Goal: Complete application form

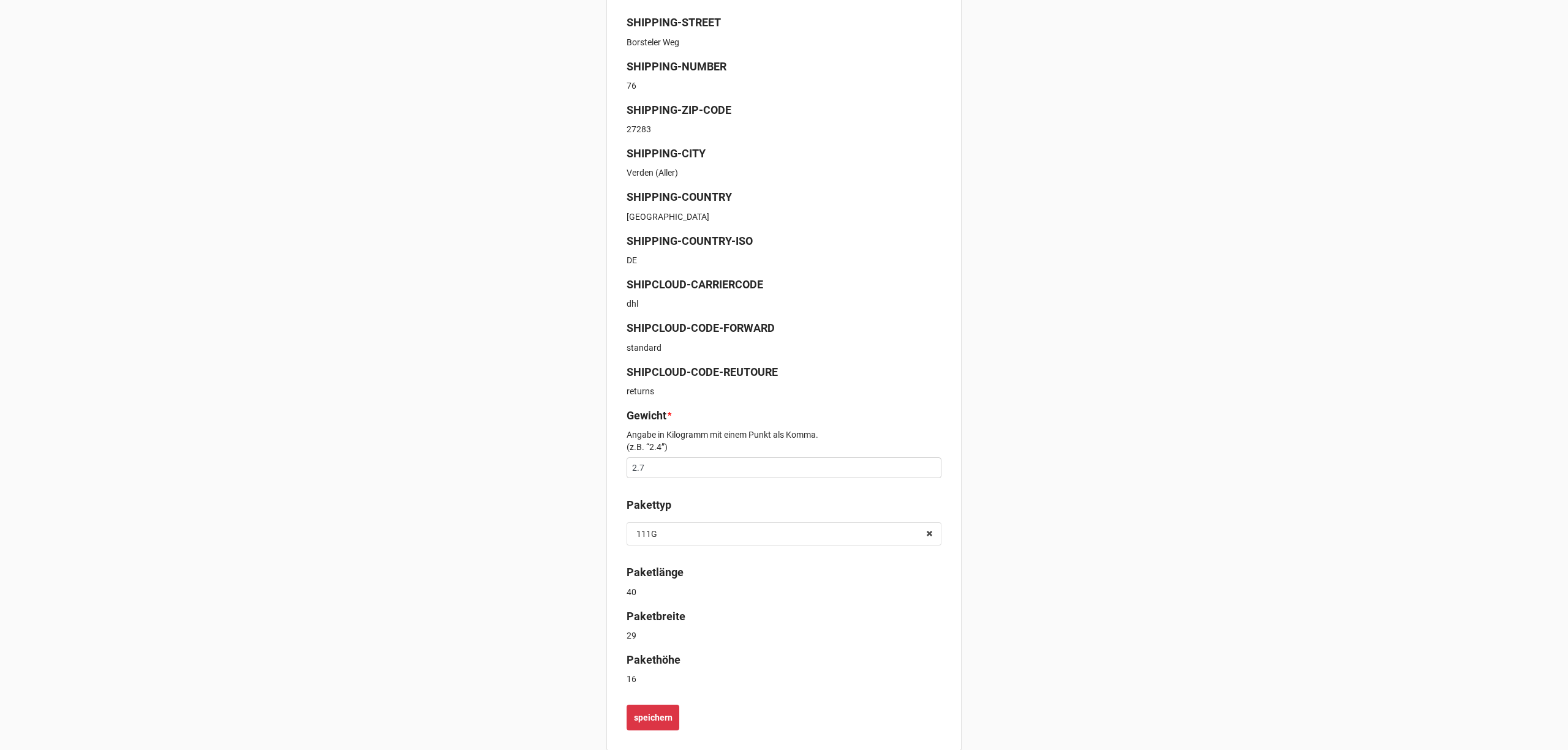
scroll to position [310, 0]
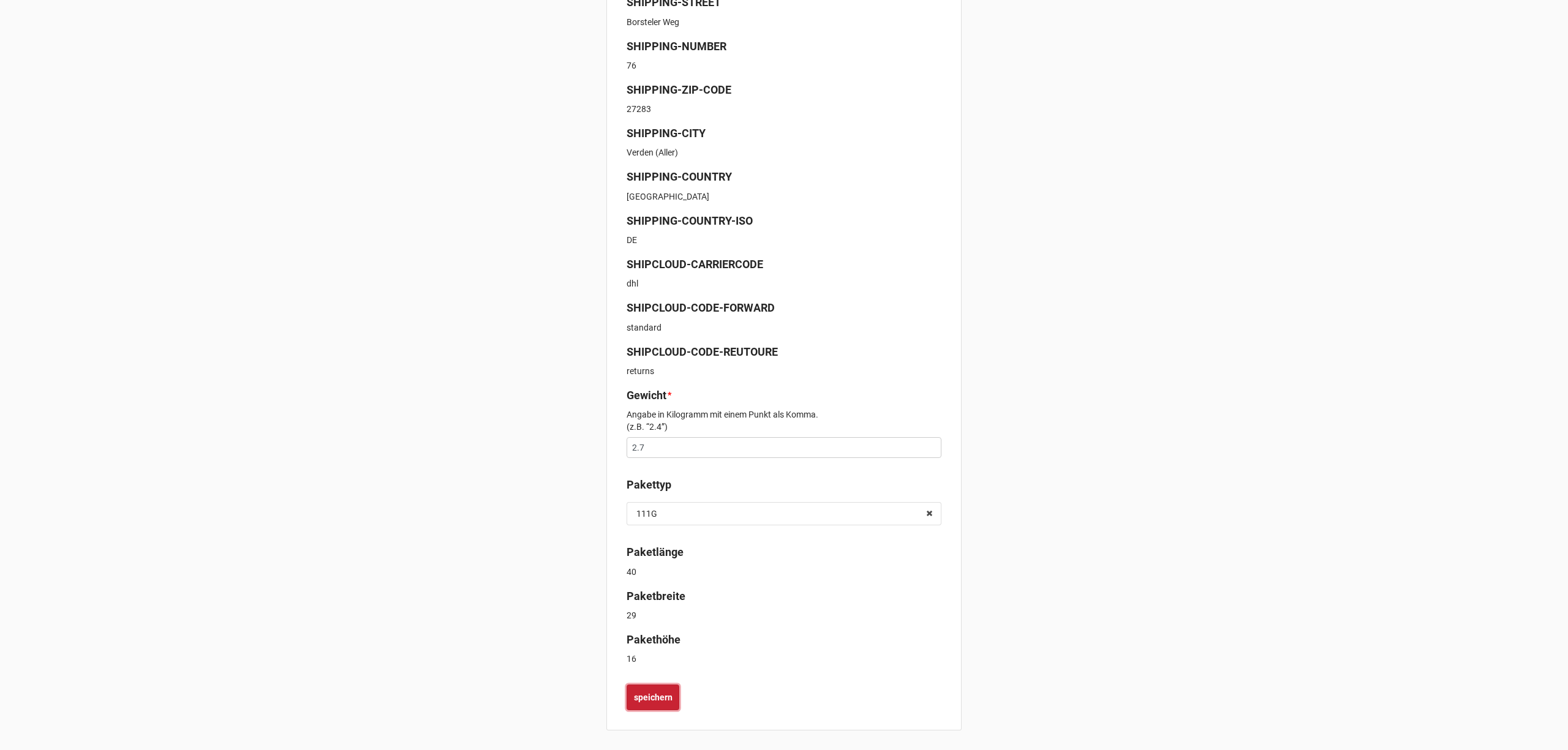
click at [662, 695] on b "speichern" at bounding box center [653, 697] width 39 height 13
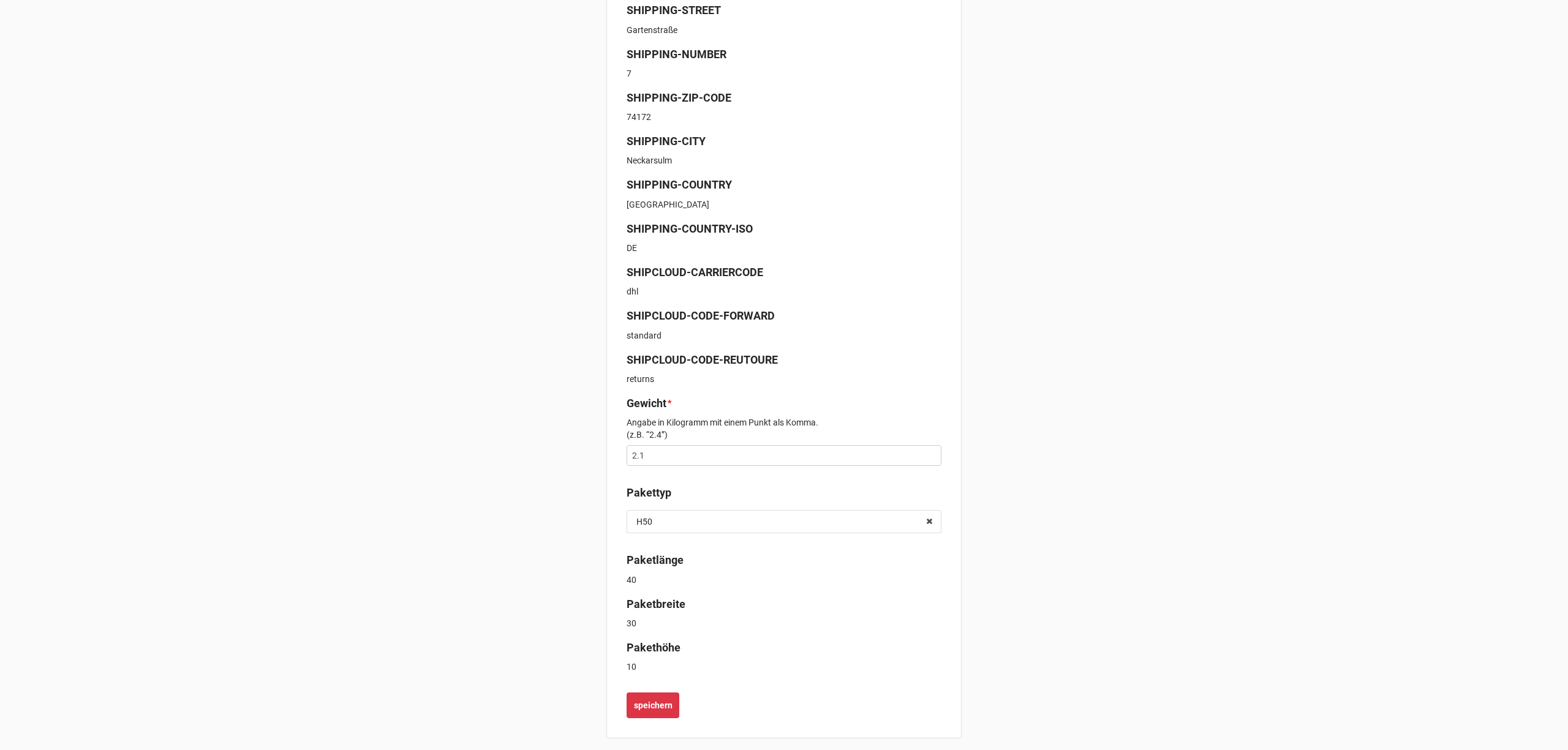
scroll to position [310, 0]
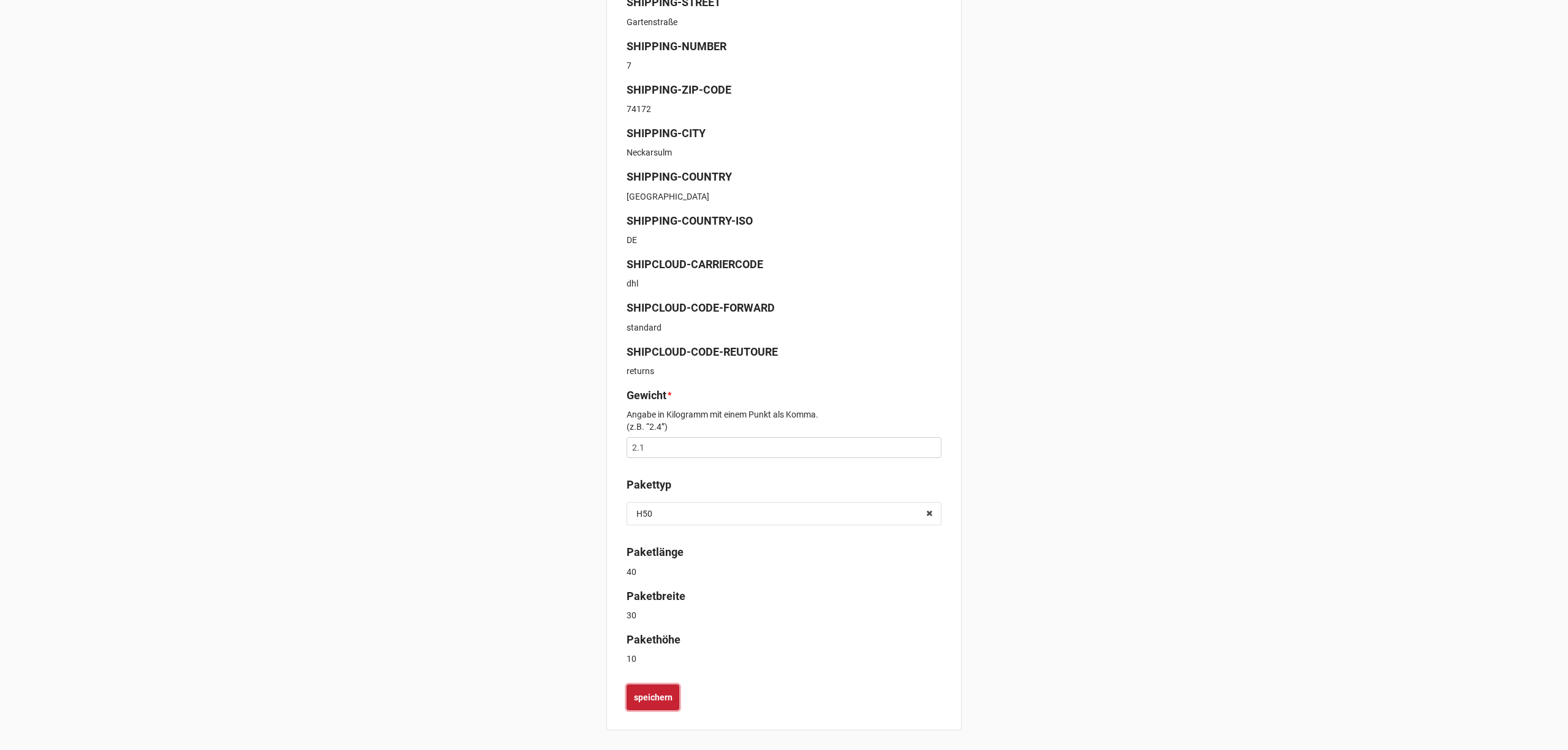
click at [670, 689] on button "speichern" at bounding box center [653, 697] width 53 height 26
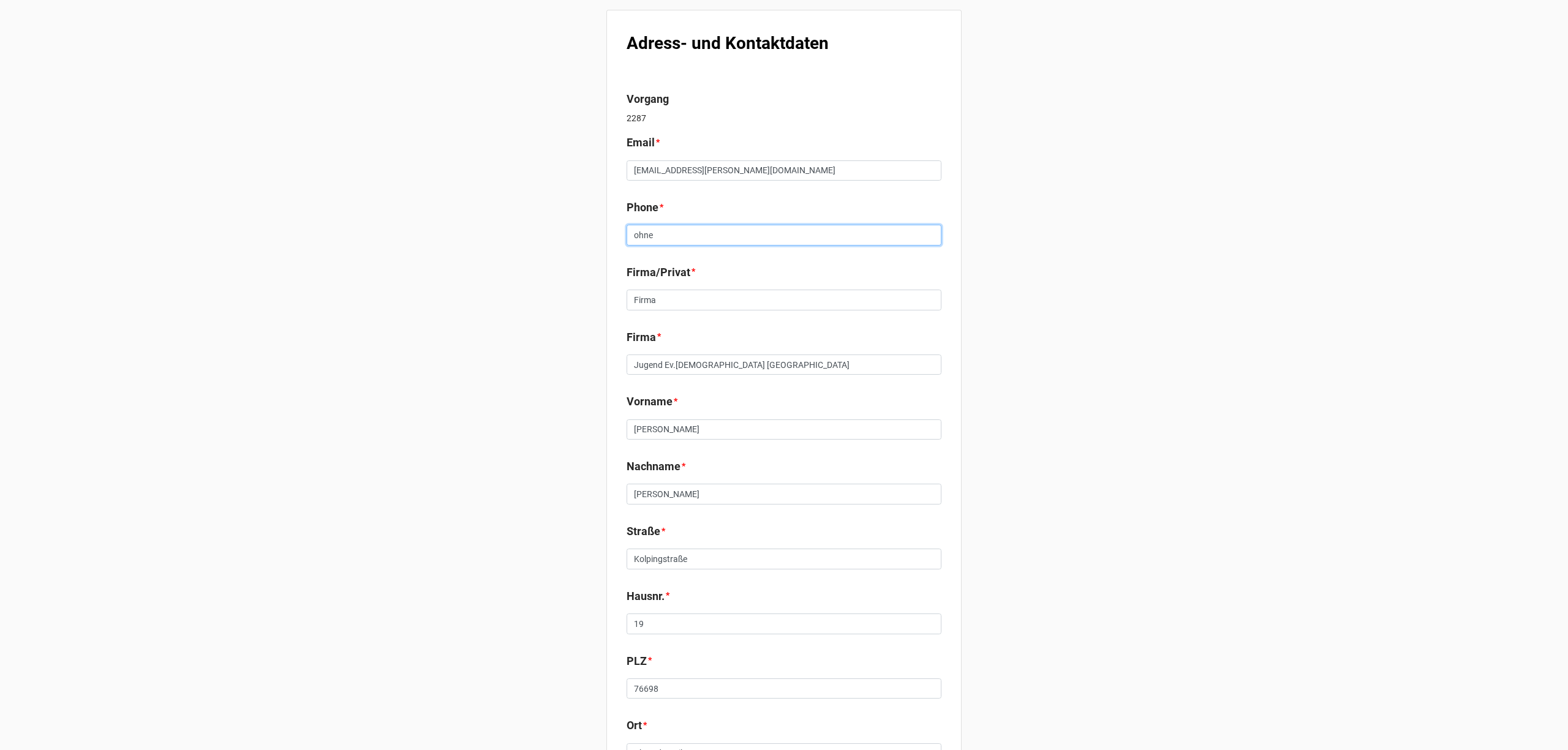
drag, startPoint x: 597, startPoint y: 233, endPoint x: 578, endPoint y: 233, distance: 19.0
click at [579, 233] on div "Adress- und Kontaktdaten Vorgang 2287 Email * [EMAIL_ADDRESS][PERSON_NAME][DOMA…" at bounding box center [784, 759] width 1568 height 1518
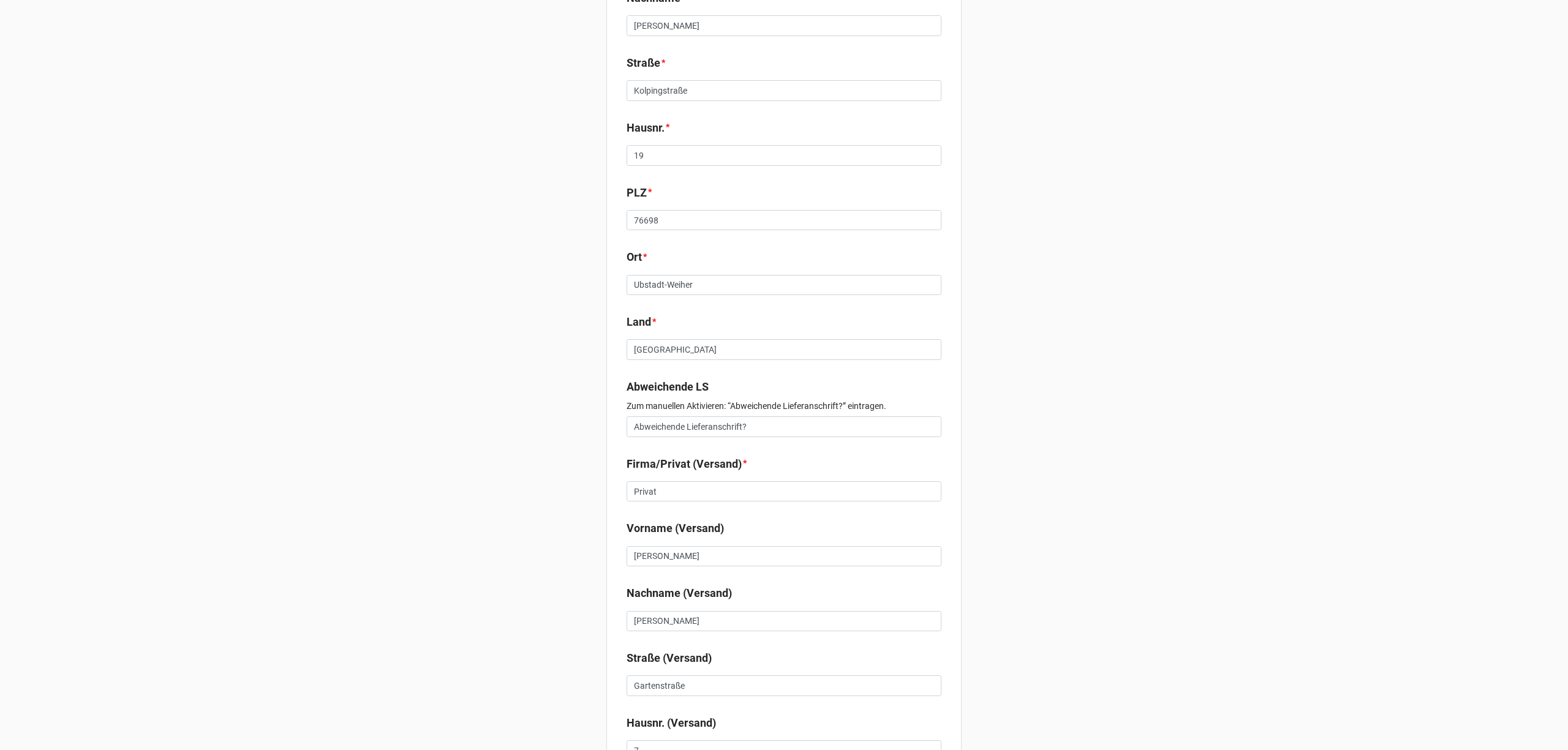
scroll to position [735, 0]
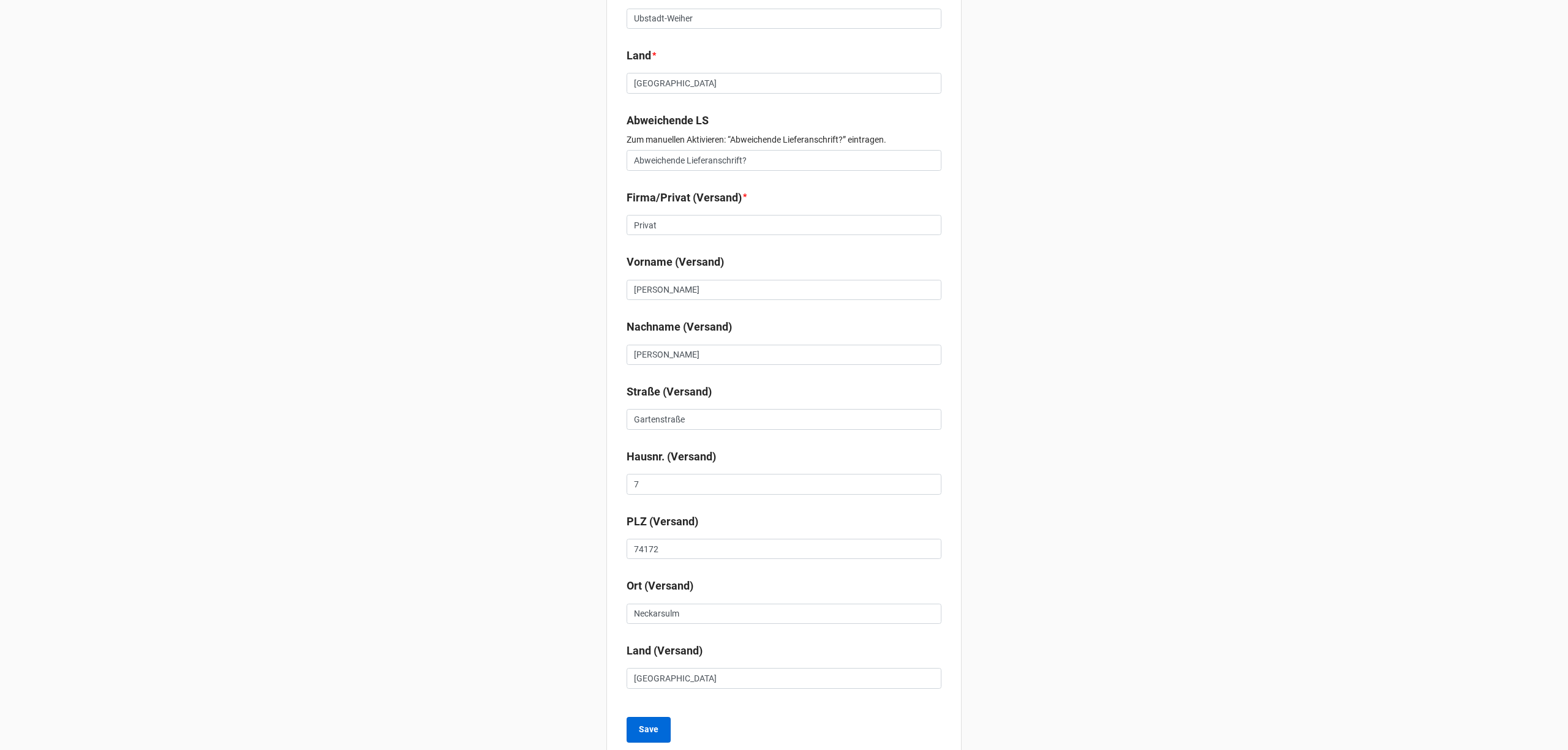
type input "0345 171 06479"
click at [647, 730] on b "Save" at bounding box center [648, 730] width 20 height 13
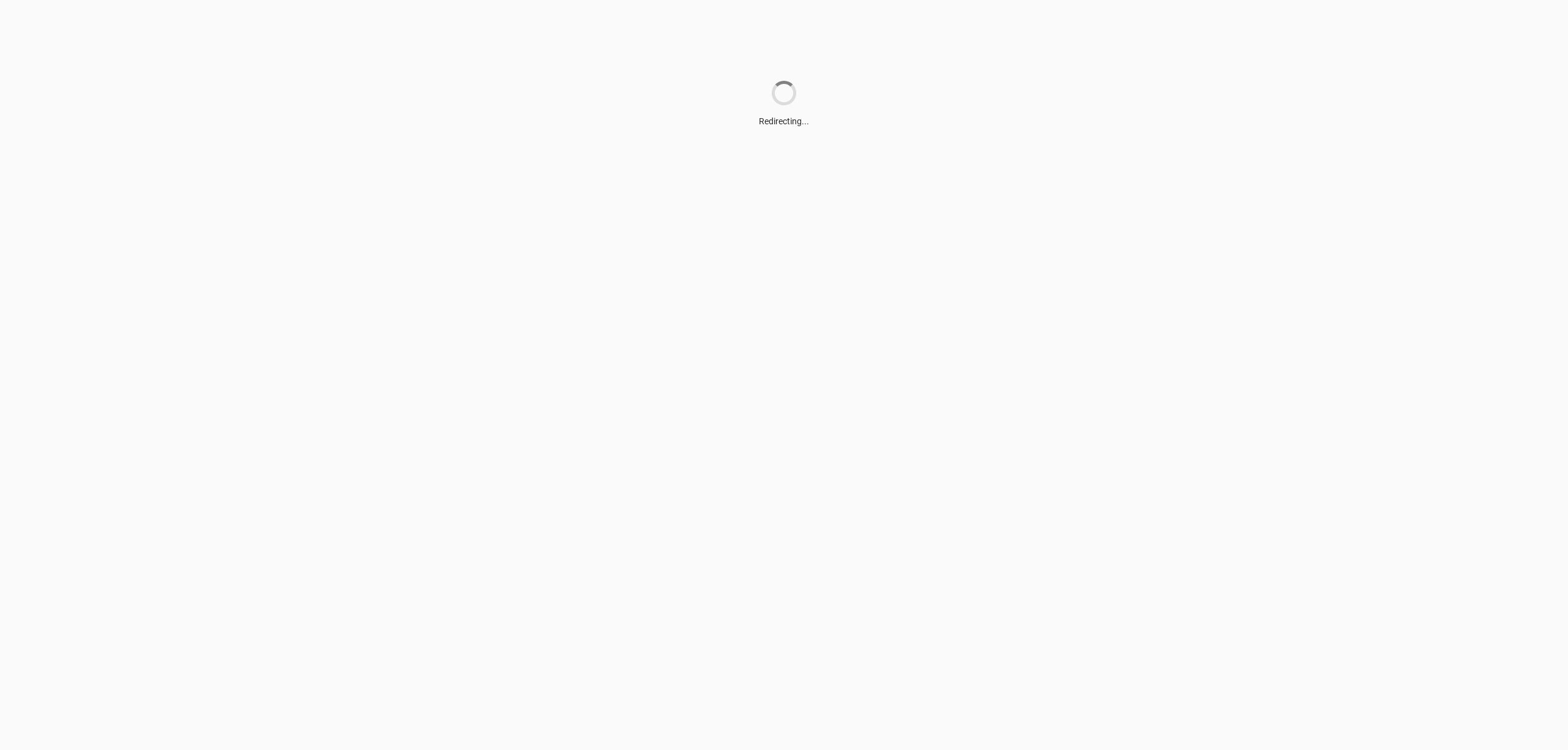
scroll to position [0, 0]
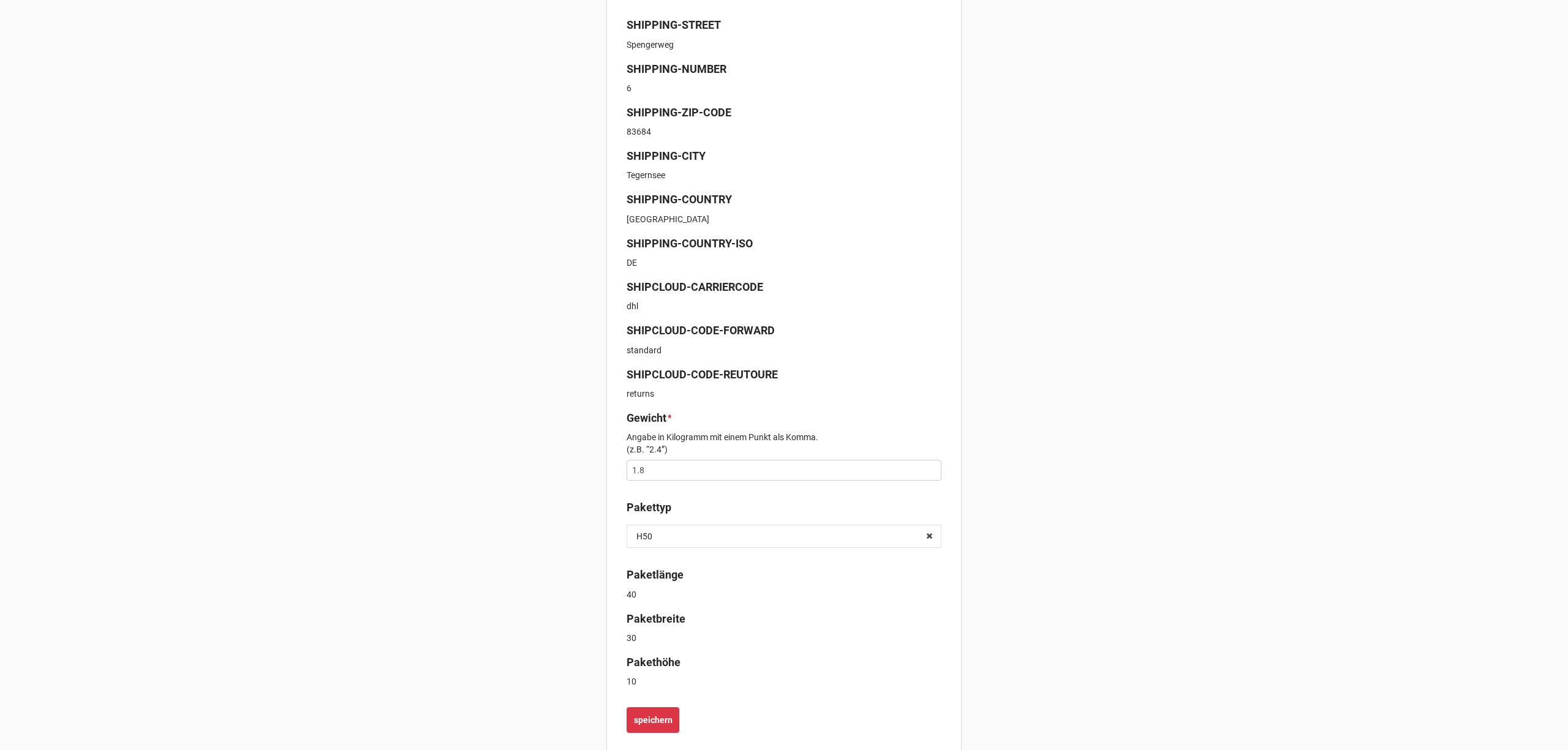
scroll to position [310, 0]
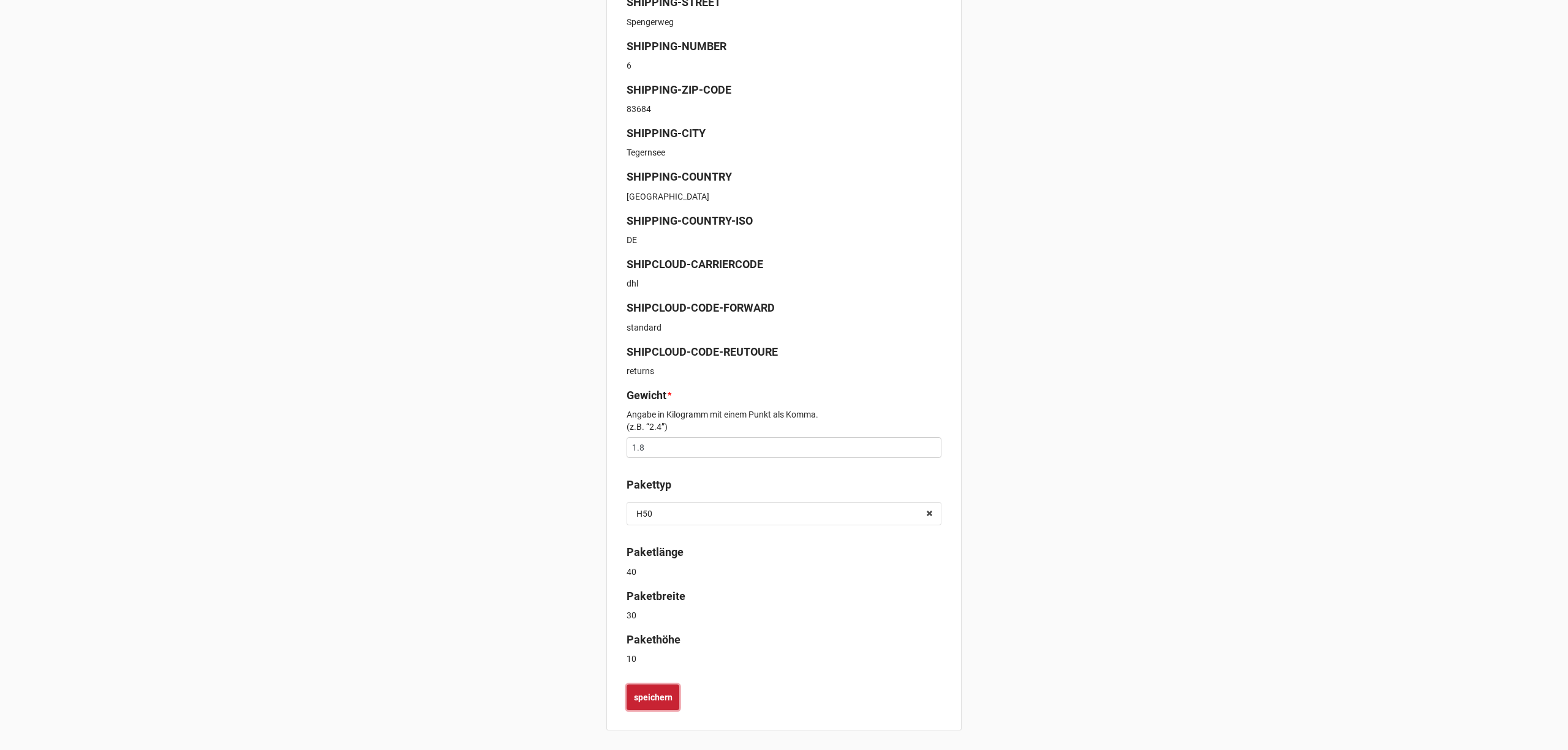
click at [660, 699] on b "speichern" at bounding box center [653, 697] width 39 height 13
